Goal: Find contact information: Find contact information

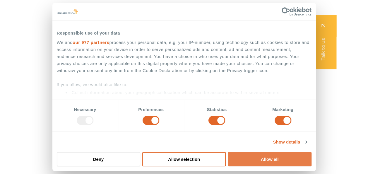
click at [291, 159] on button "Allow all" at bounding box center [270, 159] width 84 height 14
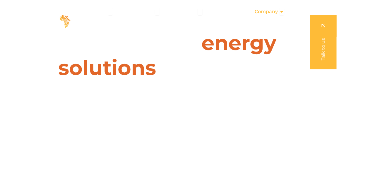
click at [280, 12] on icon "Menu" at bounding box center [282, 11] width 5 height 5
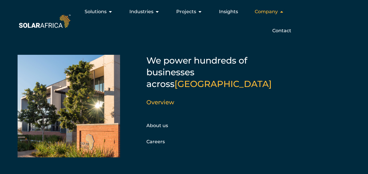
click at [280, 12] on icon "Menu" at bounding box center [282, 11] width 5 height 5
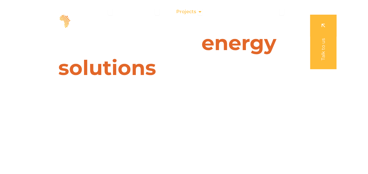
click at [196, 12] on span "Projects" at bounding box center [186, 11] width 20 height 7
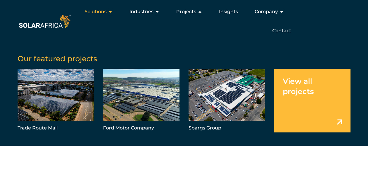
click at [113, 11] on icon "Menu" at bounding box center [110, 11] width 5 height 5
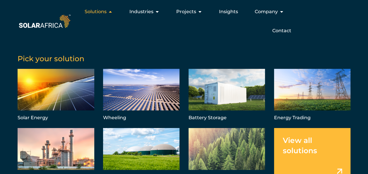
click at [114, 11] on div "Solutions Close Solutions Open Solutions" at bounding box center [99, 12] width 38 height 12
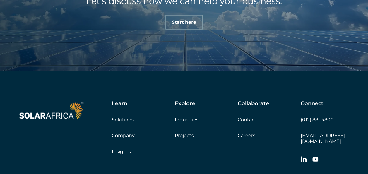
scroll to position [1967, 0]
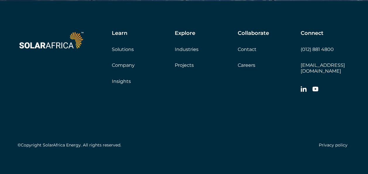
click at [247, 49] on link "Contact" at bounding box center [247, 50] width 19 height 6
